Goal: Navigation & Orientation: Find specific page/section

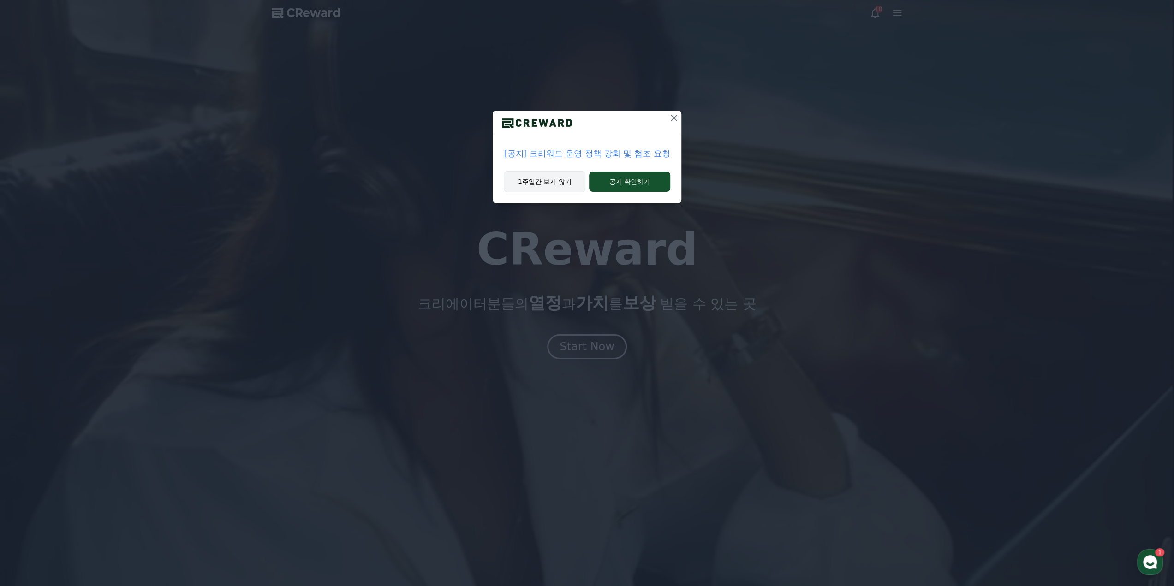
click at [575, 183] on button "1주일간 보지 않기" at bounding box center [545, 181] width 82 height 21
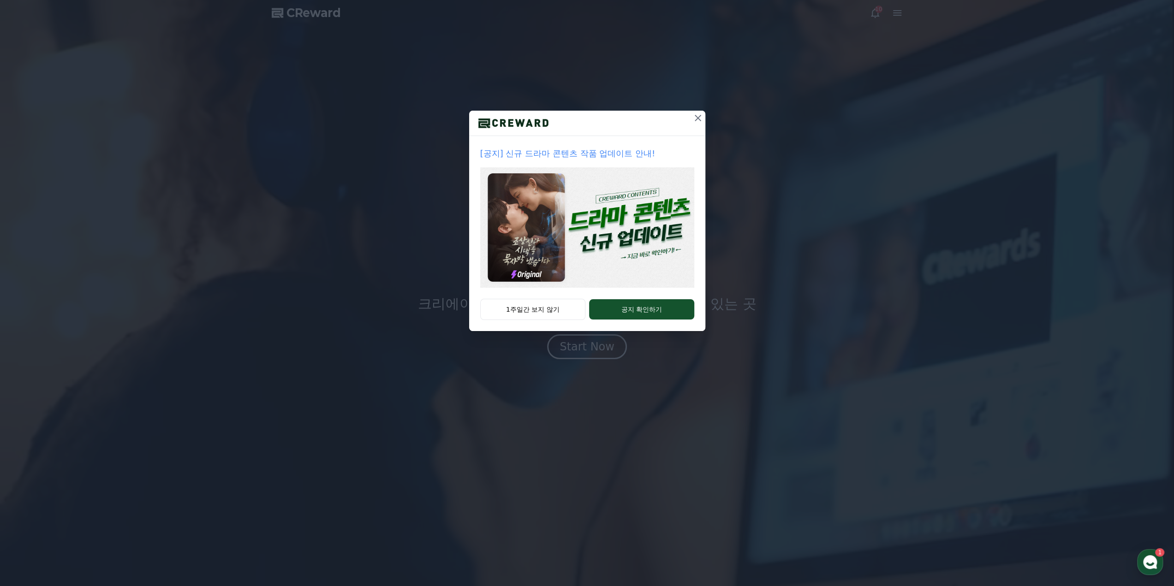
click at [628, 153] on p "[공지] 신규 드라마 콘텐츠 작품 업데이트 안내!" at bounding box center [587, 153] width 214 height 13
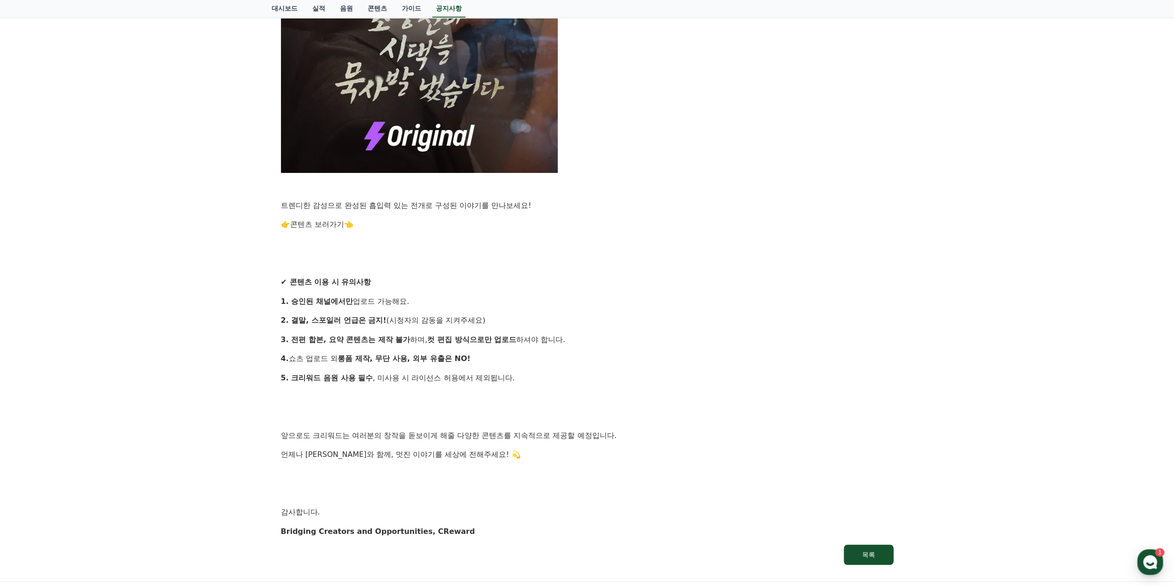
click at [671, 398] on p at bounding box center [587, 398] width 613 height 12
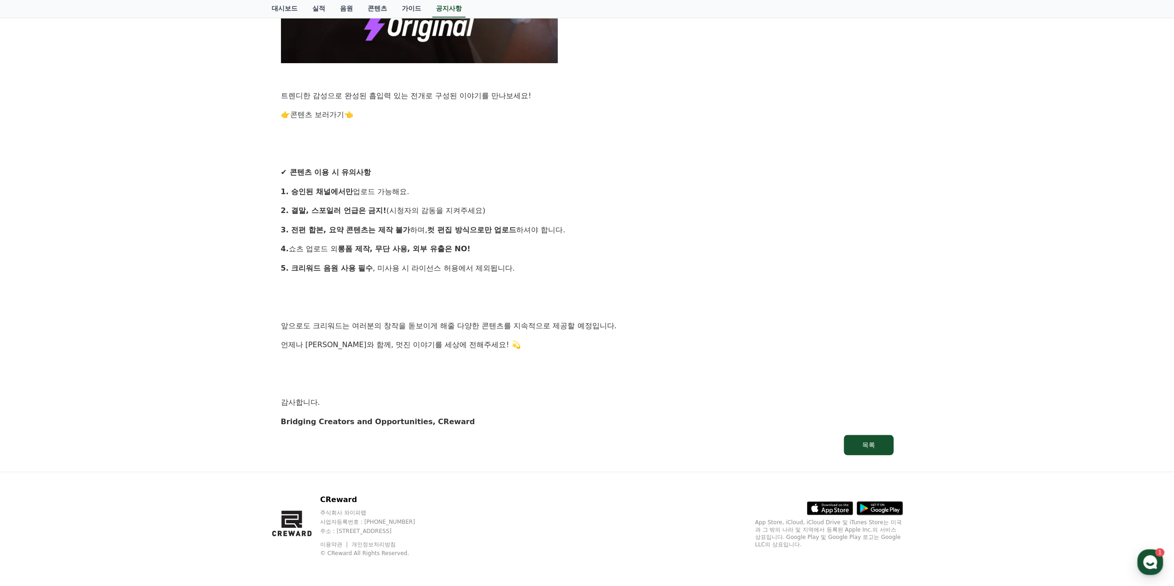
drag, startPoint x: 694, startPoint y: 414, endPoint x: 699, endPoint y: 407, distance: 9.3
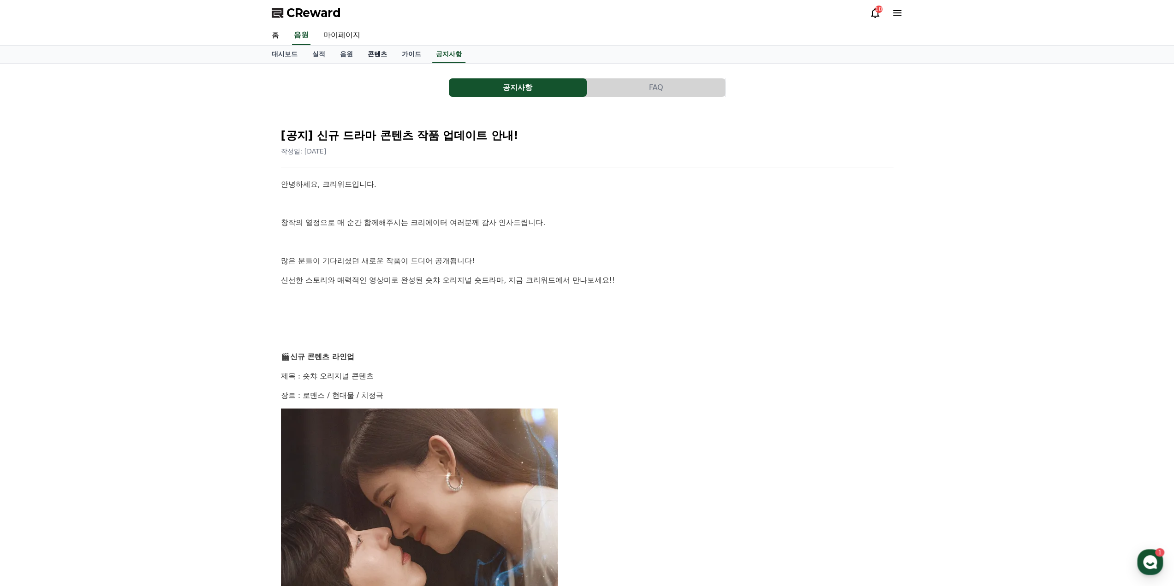
click at [384, 58] on link "콘텐츠" at bounding box center [377, 55] width 34 height 18
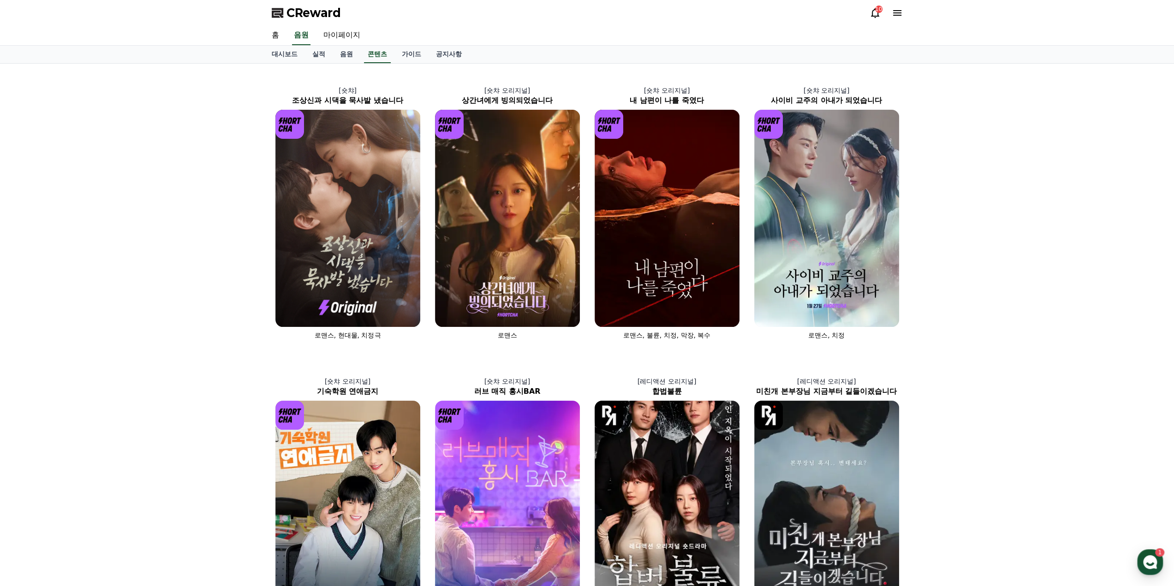
click at [1000, 343] on div "[숏챠] 조상신과 시댁을 묵사발 냈습니다 로맨스, 현대물, 치정극 [숏챠 오리지널] 상간녀에게 빙의되었습니다 로맨스 [숏챠 오리지널] 내 남편…" at bounding box center [587, 499] width 1174 height 870
click at [348, 57] on link "음원" at bounding box center [347, 55] width 28 height 18
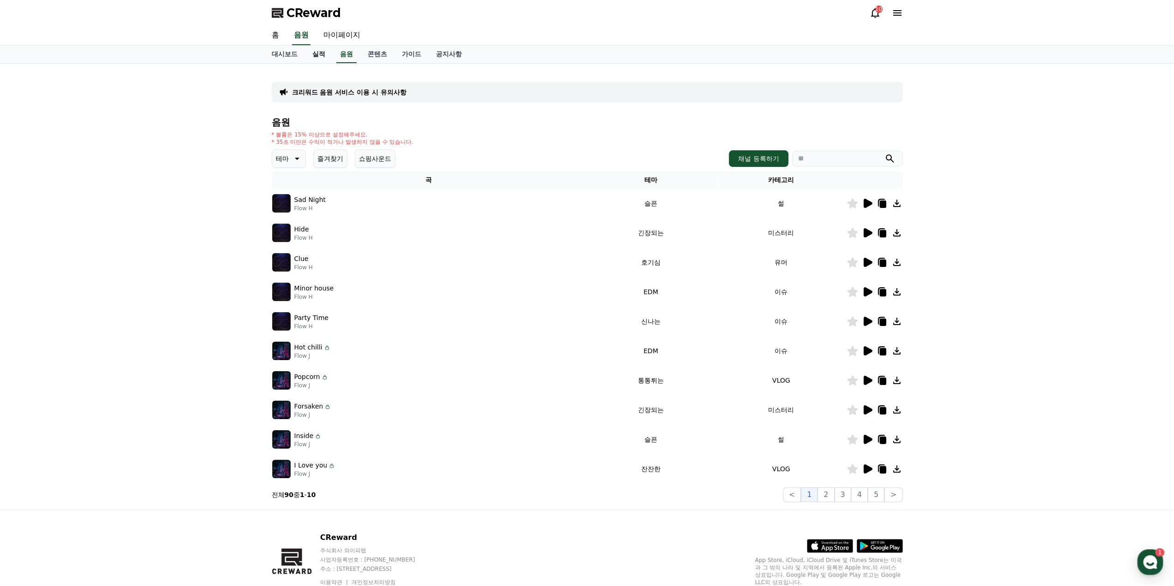
click at [323, 56] on link "실적" at bounding box center [319, 55] width 28 height 18
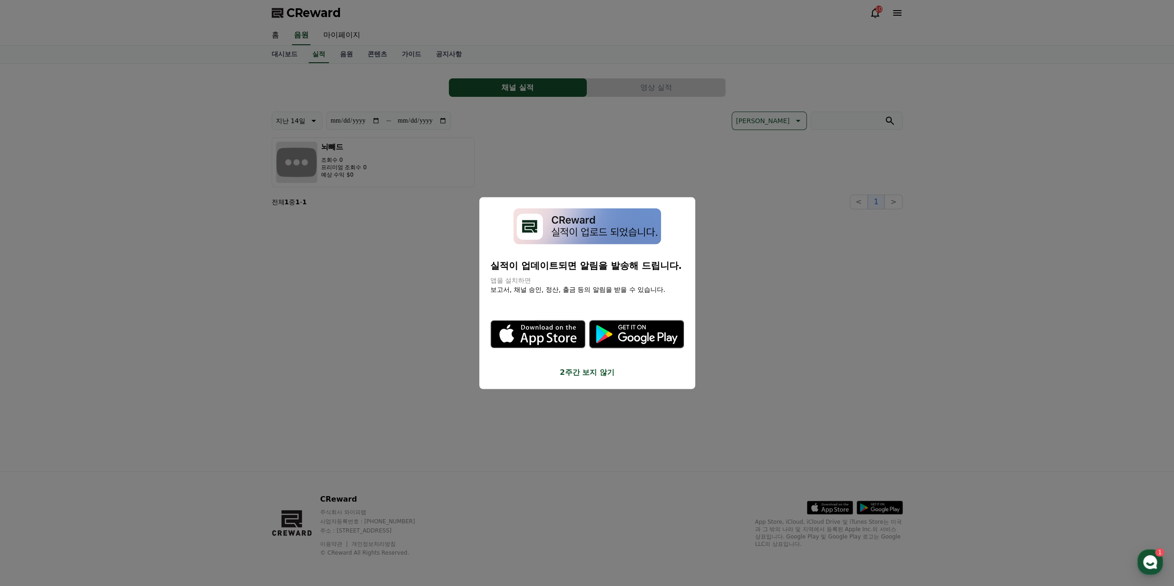
click at [540, 142] on button "close modal" at bounding box center [587, 293] width 1174 height 586
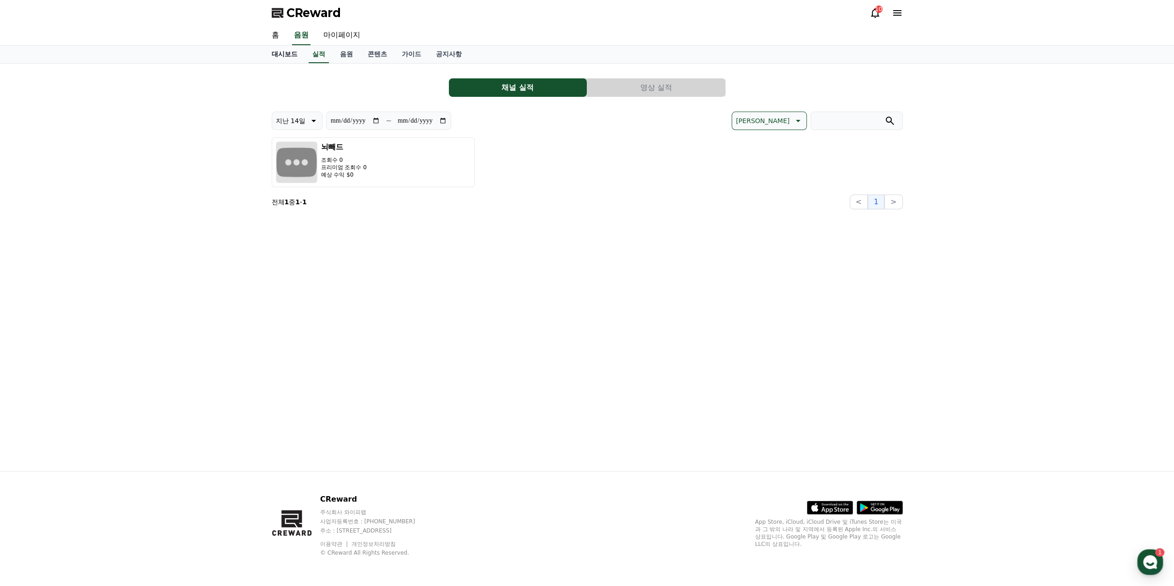
click at [292, 58] on link "대시보드" at bounding box center [284, 55] width 41 height 18
